Goal: Task Accomplishment & Management: Use online tool/utility

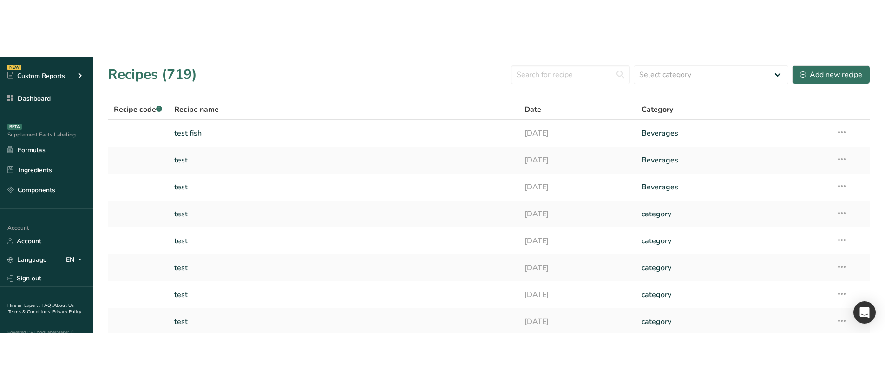
scroll to position [139, 0]
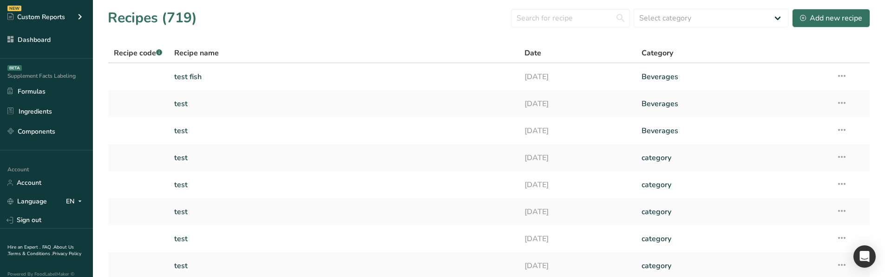
click at [51, 41] on link "Dashboard" at bounding box center [46, 40] width 93 height 18
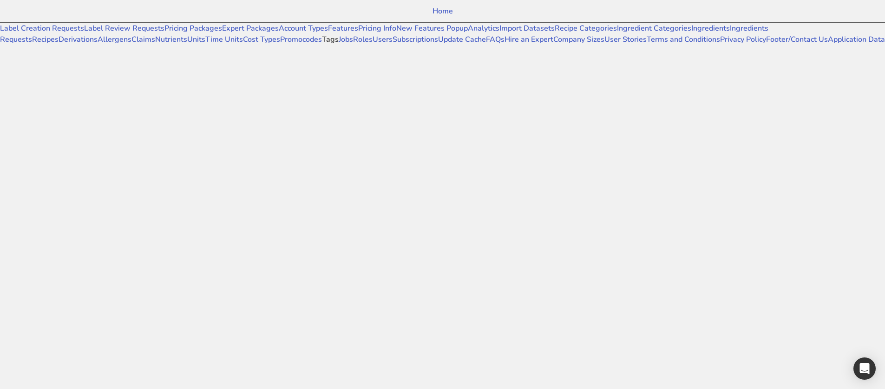
scroll to position [418, 0]
click at [393, 45] on link "Subscriptions" at bounding box center [416, 39] width 46 height 10
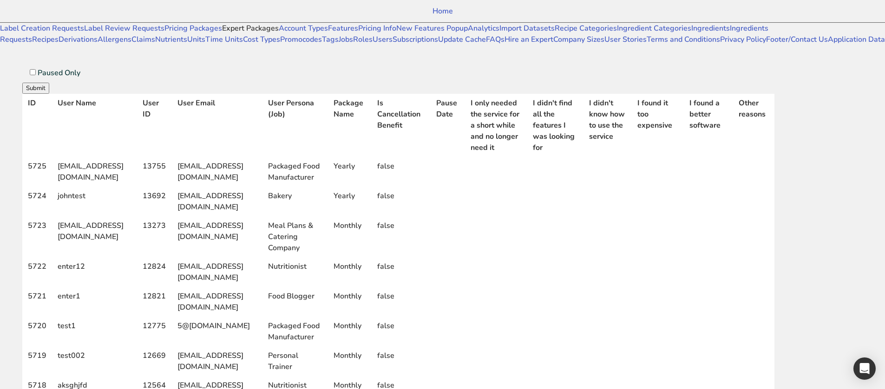
click at [222, 33] on link "Expert Packages" at bounding box center [250, 28] width 57 height 10
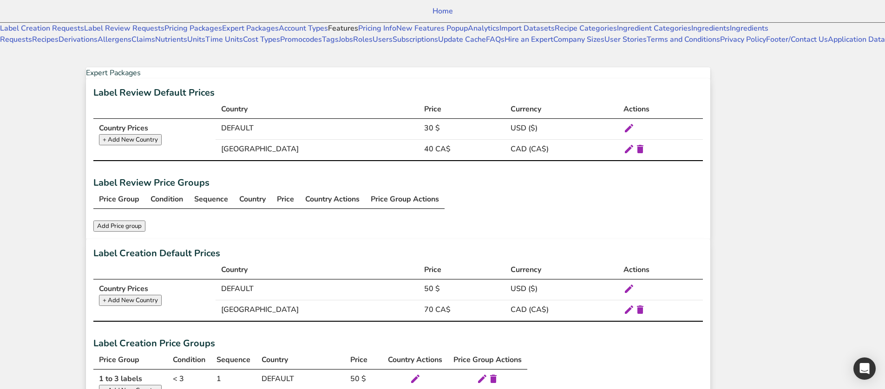
click at [328, 33] on link "Features" at bounding box center [343, 28] width 30 height 10
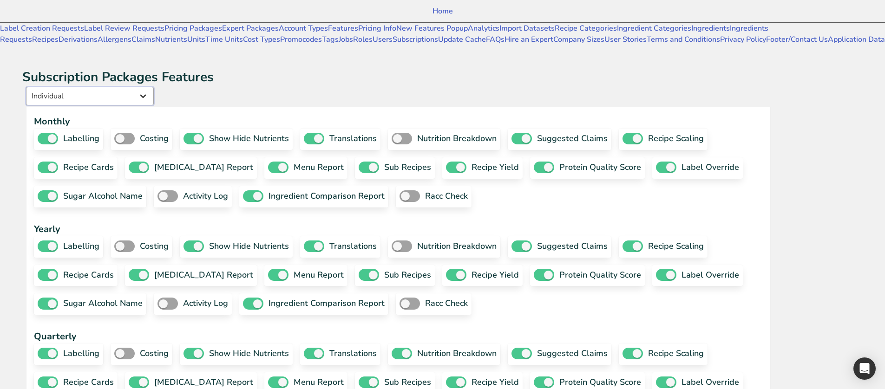
click at [154, 87] on select "Individual Essential Pro Business Old Enterprise 3 Users (799$) Old Enterprise …" at bounding box center [90, 96] width 128 height 19
select select "34"
click at [125, 87] on select "Individual Essential Pro Business Old Enterprise 3 Users (799$) Old Enterprise …" at bounding box center [90, 96] width 128 height 19
checkbox input "true"
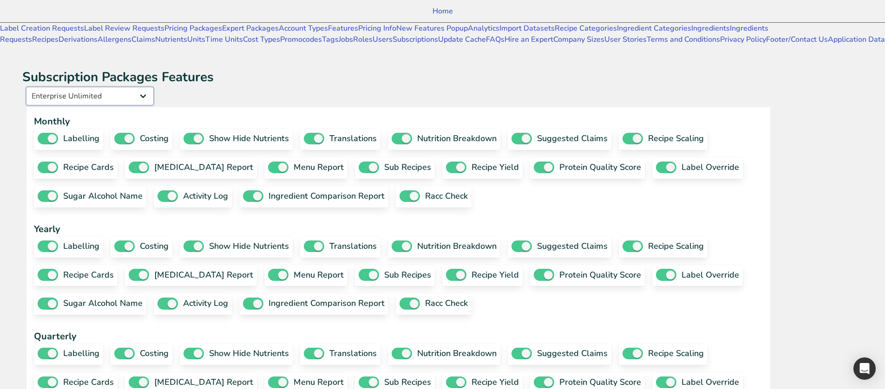
checkbox input "true"
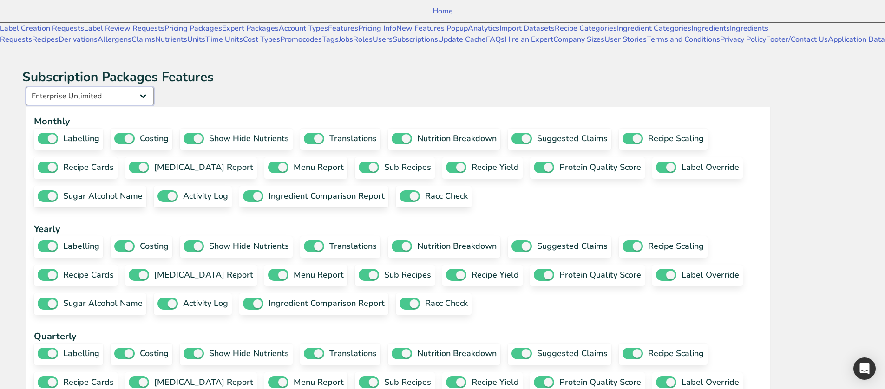
checkbox input "true"
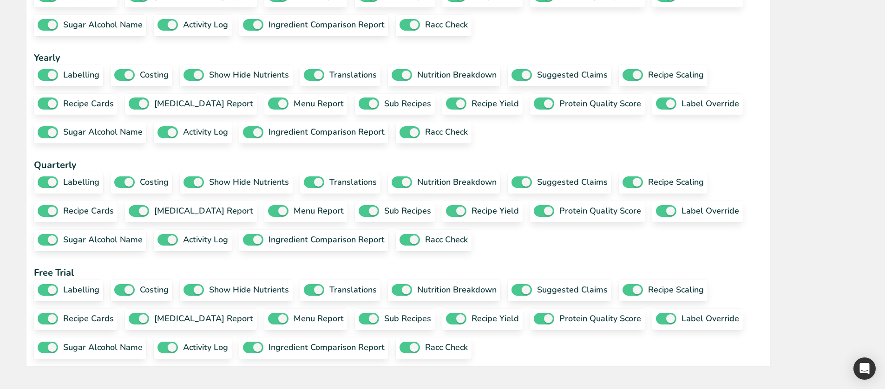
scroll to position [465, 0]
click at [243, 138] on span at bounding box center [253, 132] width 20 height 12
click at [243, 135] on input "ingredient comparison report" at bounding box center [246, 132] width 6 height 6
checkbox input "false"
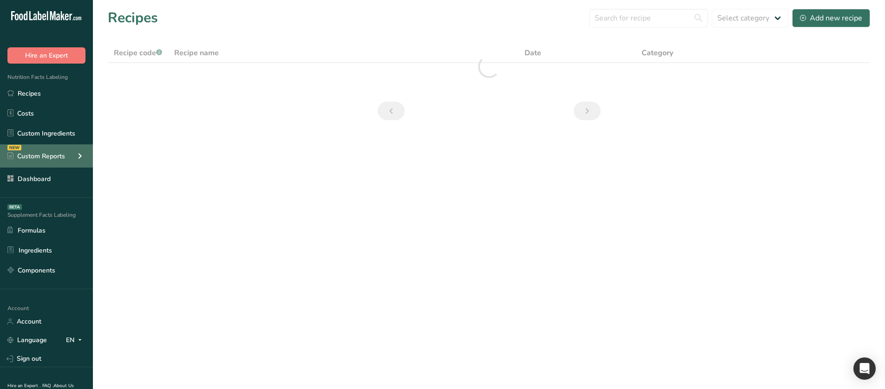
click at [84, 162] on icon at bounding box center [79, 156] width 11 height 17
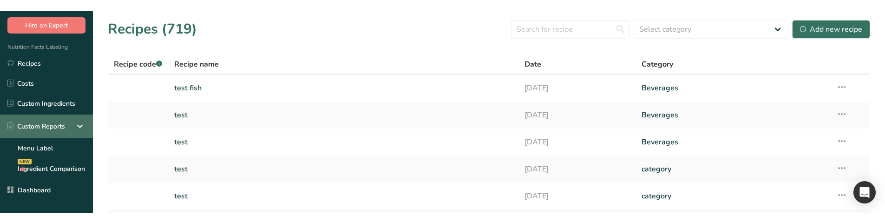
scroll to position [43, 0]
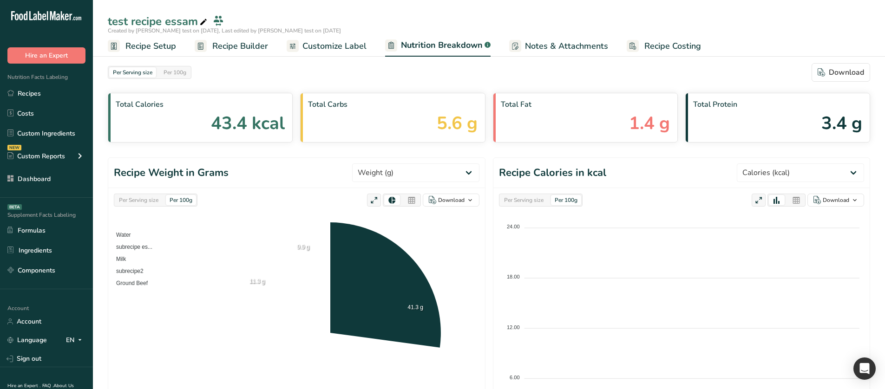
select select "Calories"
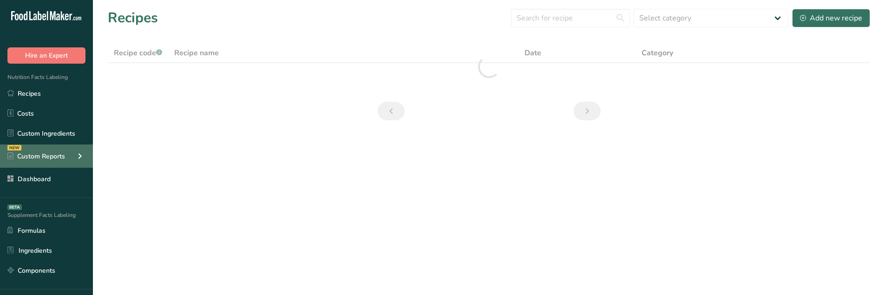
click at [82, 156] on icon at bounding box center [79, 156] width 11 height 17
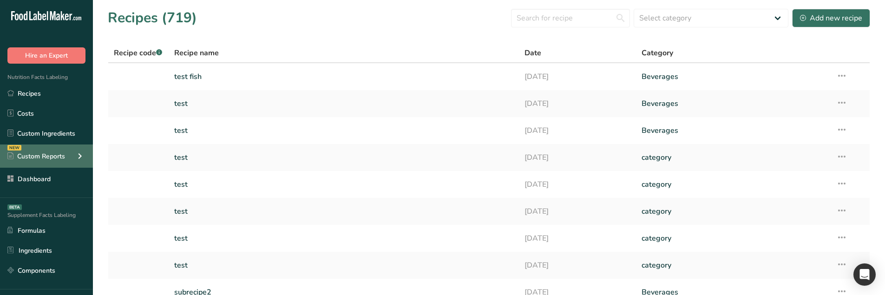
click at [79, 158] on icon at bounding box center [79, 156] width 11 height 17
click at [73, 151] on div "NEW Custom Reports" at bounding box center [46, 156] width 93 height 23
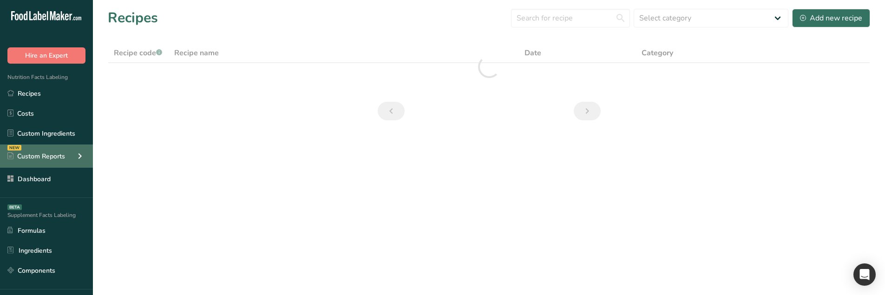
click at [88, 153] on div "NEW Custom Reports" at bounding box center [46, 156] width 93 height 23
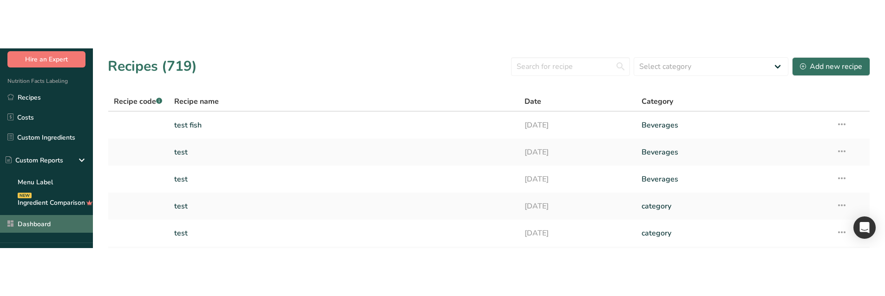
scroll to position [46, 0]
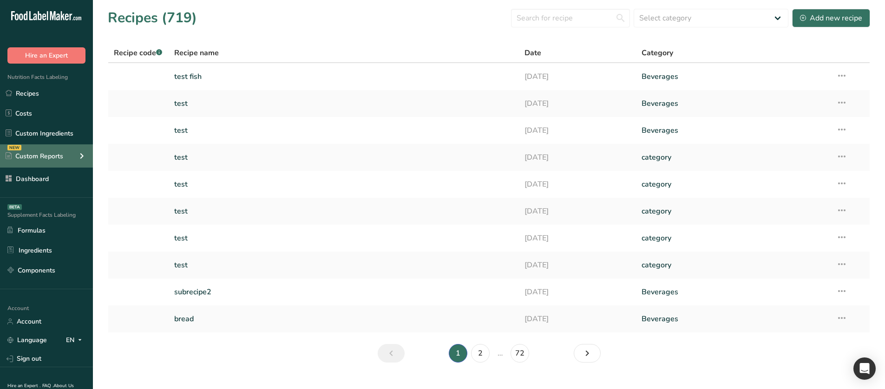
click at [82, 154] on icon at bounding box center [81, 156] width 11 height 17
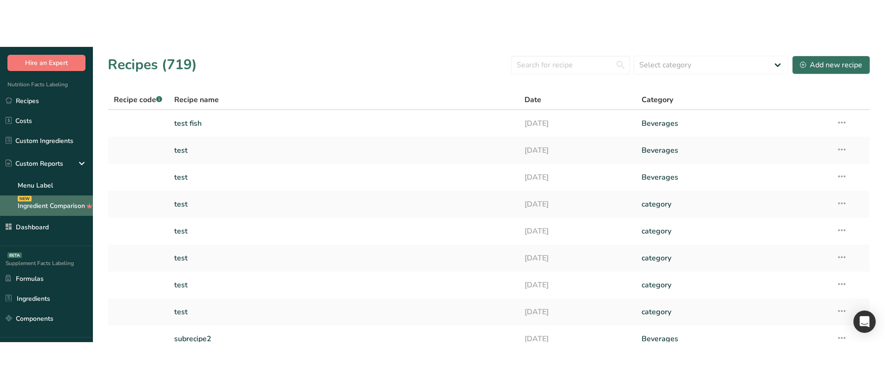
scroll to position [35, 0]
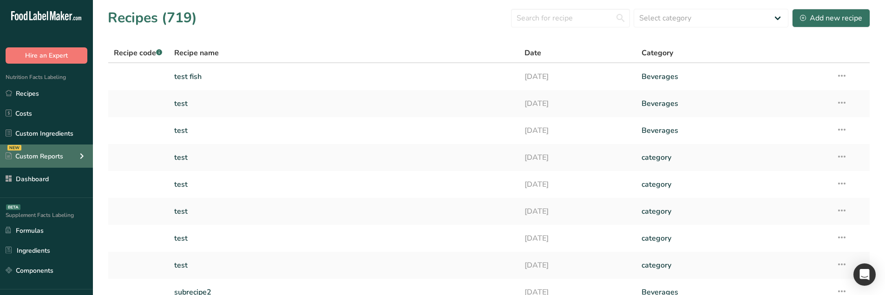
click at [77, 159] on icon at bounding box center [81, 156] width 11 height 17
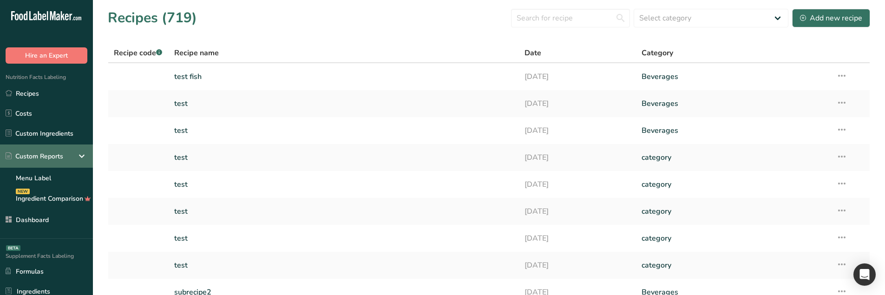
click at [79, 158] on icon at bounding box center [81, 156] width 11 height 17
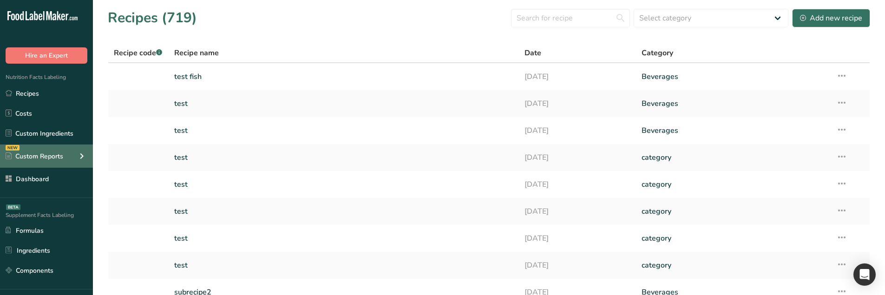
click at [84, 158] on icon at bounding box center [81, 156] width 11 height 17
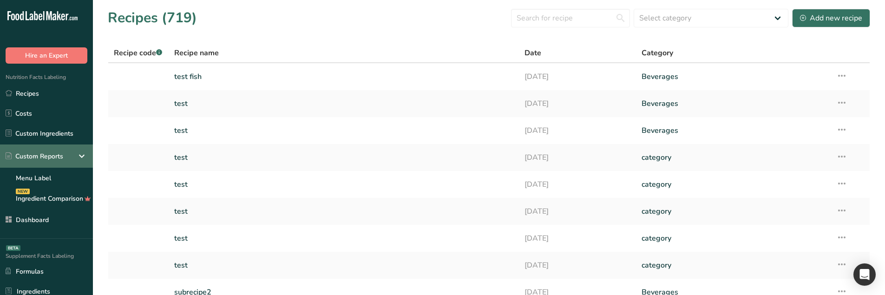
click at [84, 158] on icon at bounding box center [81, 156] width 11 height 17
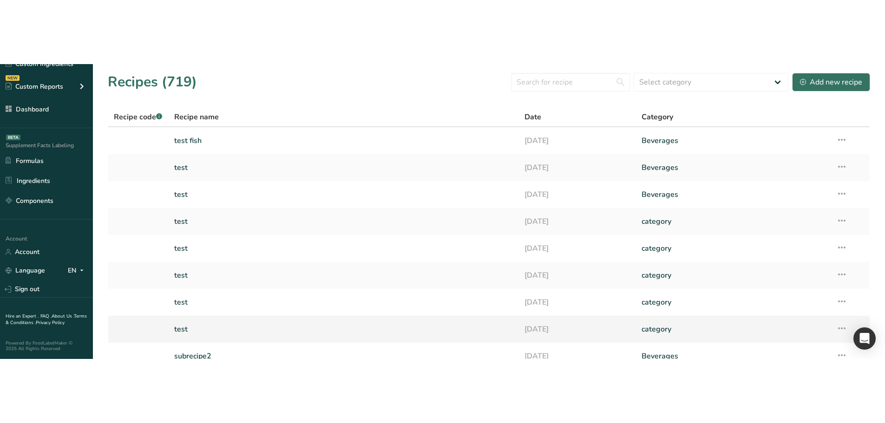
scroll to position [6, 0]
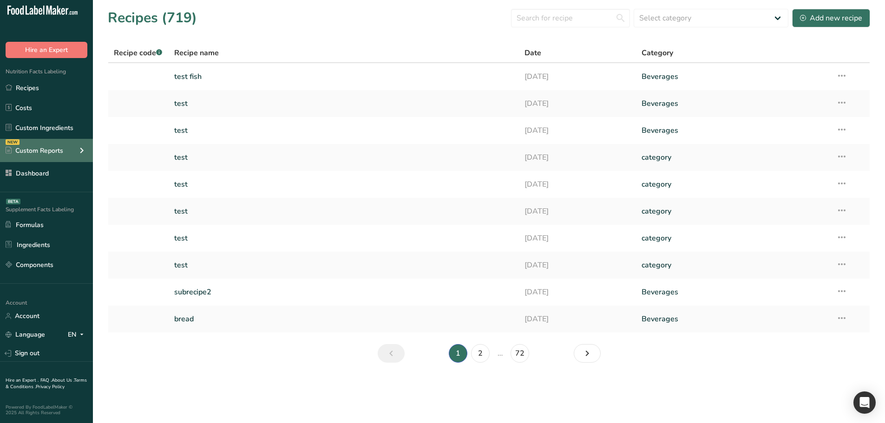
click at [73, 140] on div "NEW Custom Reports" at bounding box center [46, 150] width 93 height 23
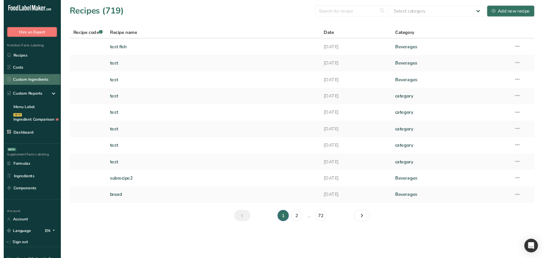
scroll to position [0, 0]
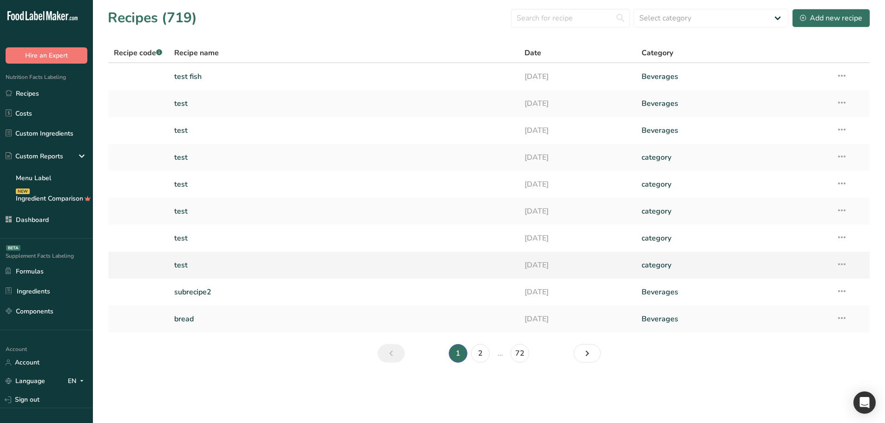
click at [140, 277] on td at bounding box center [138, 265] width 60 height 27
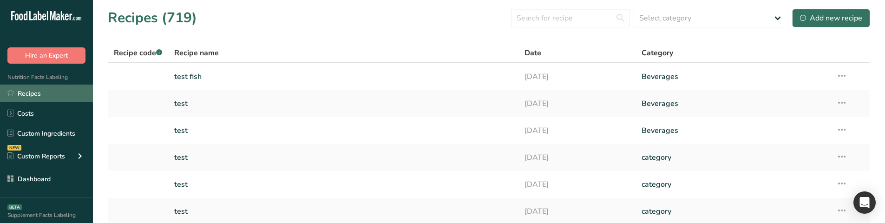
click at [56, 92] on link "Recipes" at bounding box center [46, 94] width 93 height 18
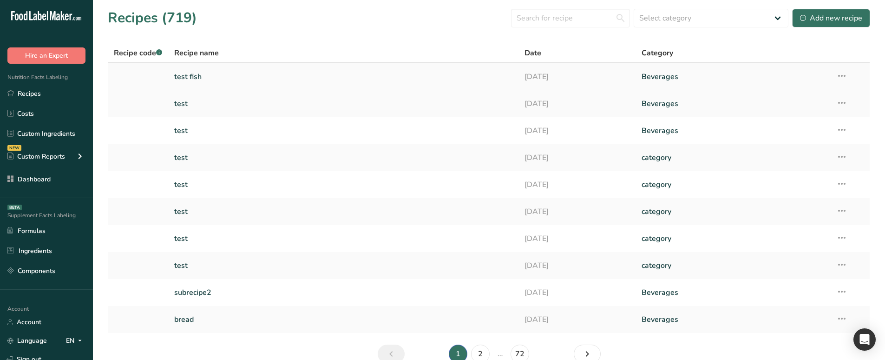
click at [218, 77] on link "test fish" at bounding box center [344, 77] width 340 height 20
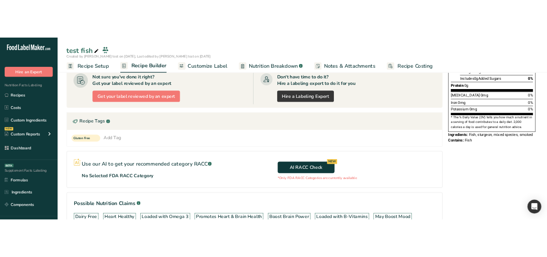
scroll to position [232, 0]
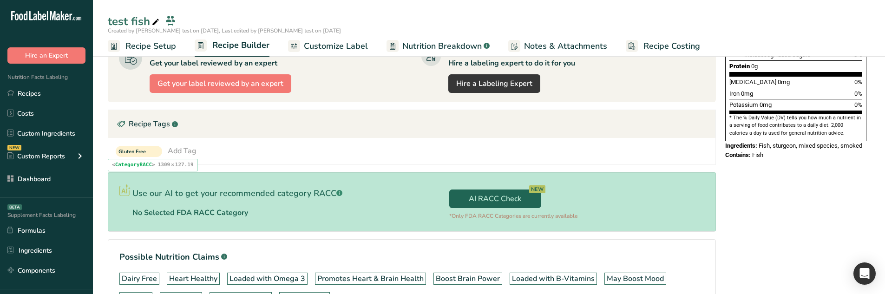
click at [386, 223] on div "Use our AI to get your recommended category RACC .a-a{fill:#347362;}.b-a{fill:#…" at bounding box center [260, 201] width 304 height 57
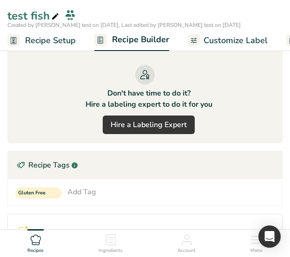
scroll to position [932, 0]
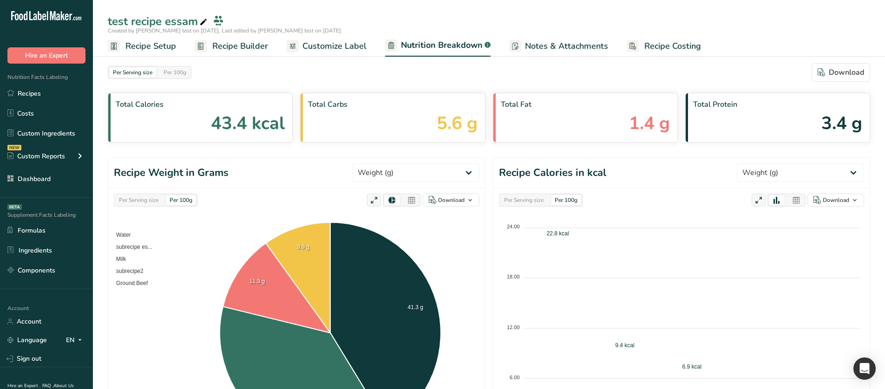
select select "Calories"
